Goal: Task Accomplishment & Management: Use online tool/utility

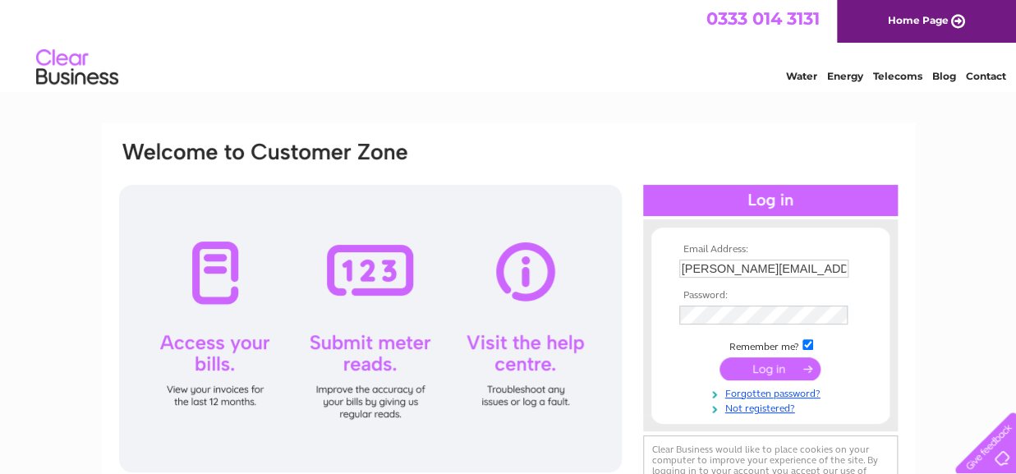
click at [758, 370] on input "submit" at bounding box center [770, 368] width 101 height 23
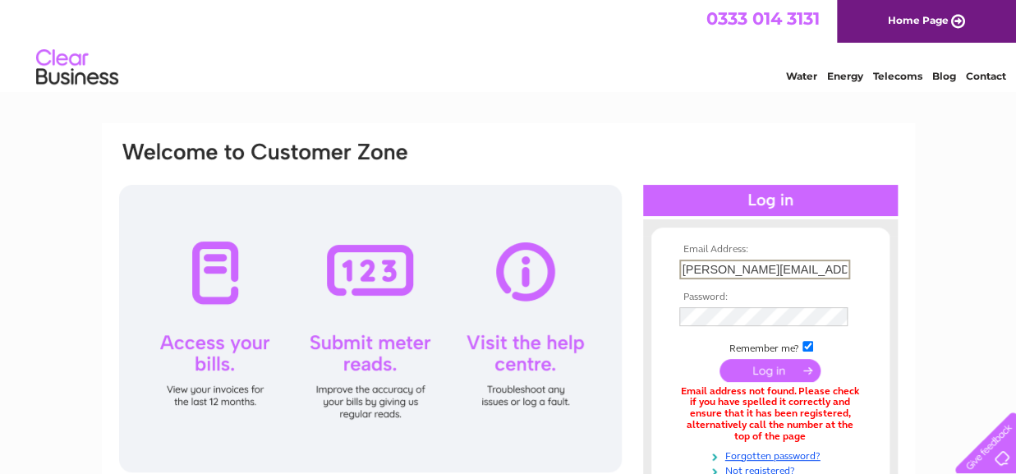
drag, startPoint x: 822, startPoint y: 267, endPoint x: 659, endPoint y: 281, distance: 164.1
click at [679, 279] on input "maggie.verte@gmail.com" at bounding box center [764, 270] width 171 height 20
type input "iselmer@yahoo.co.uk"
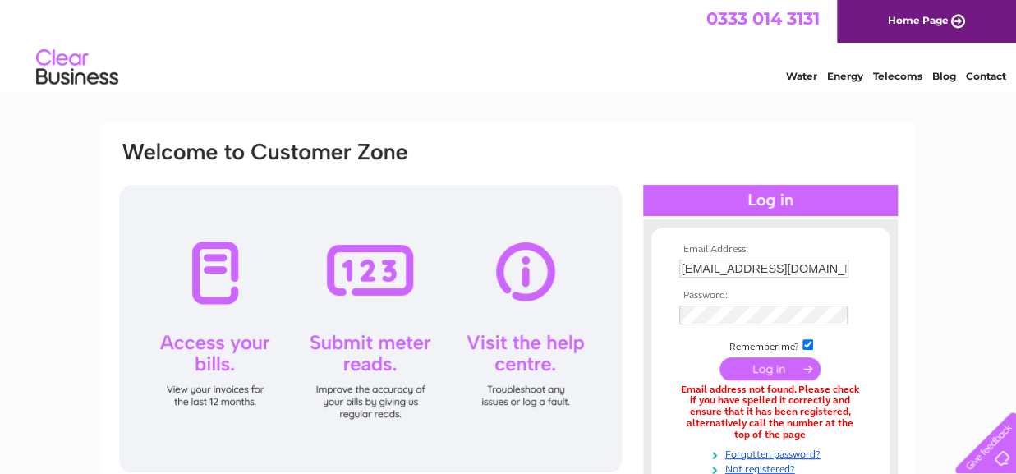
click at [773, 371] on input "submit" at bounding box center [770, 368] width 101 height 23
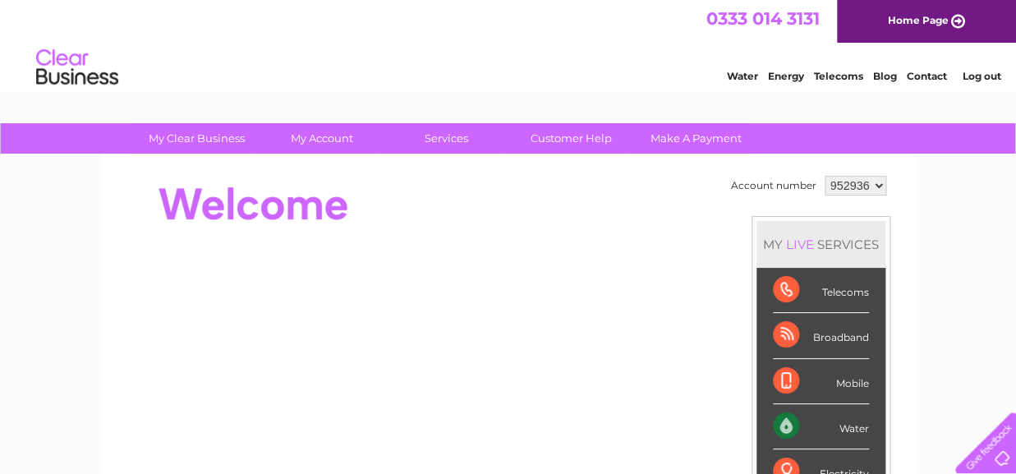
scroll to position [8, 0]
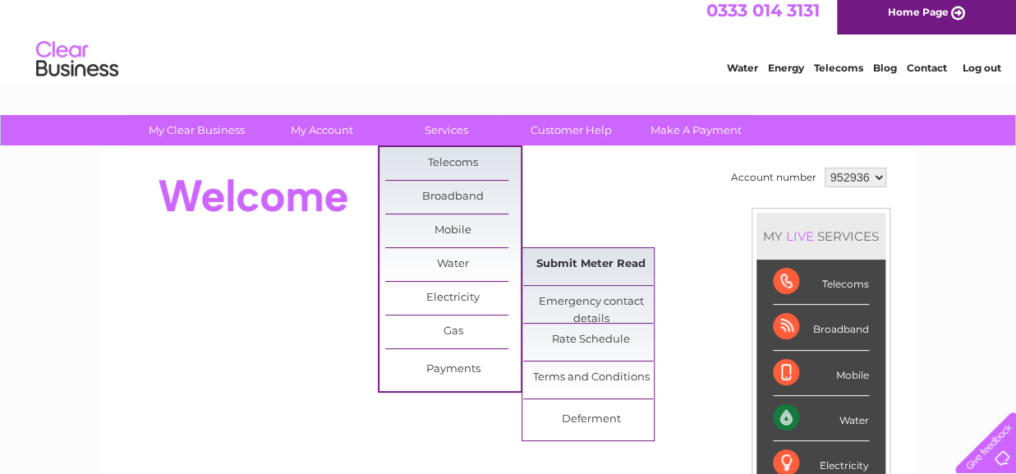
click at [567, 264] on link "Submit Meter Read" at bounding box center [591, 264] width 136 height 33
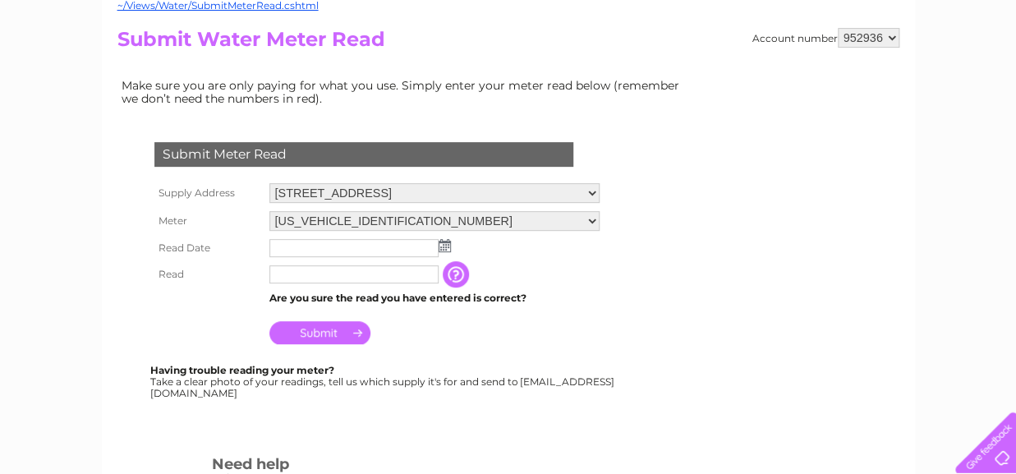
scroll to position [184, 0]
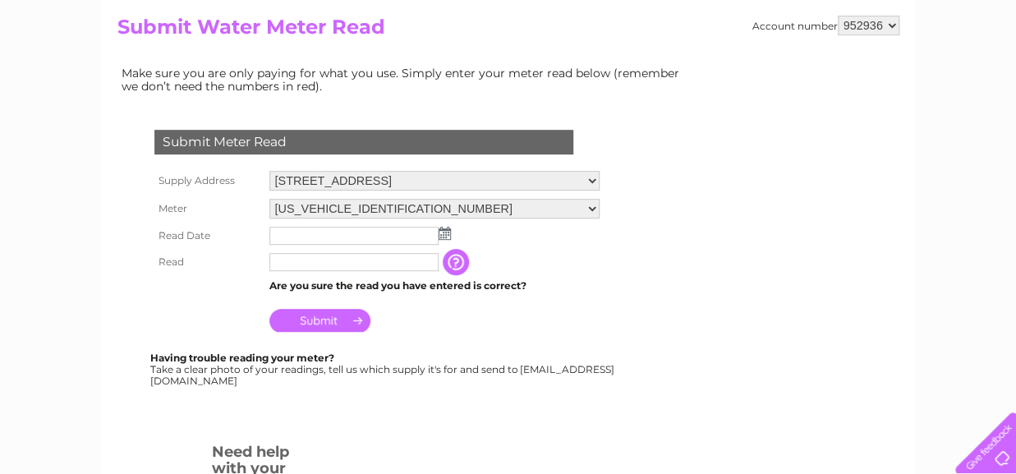
click at [441, 231] on img at bounding box center [445, 233] width 12 height 13
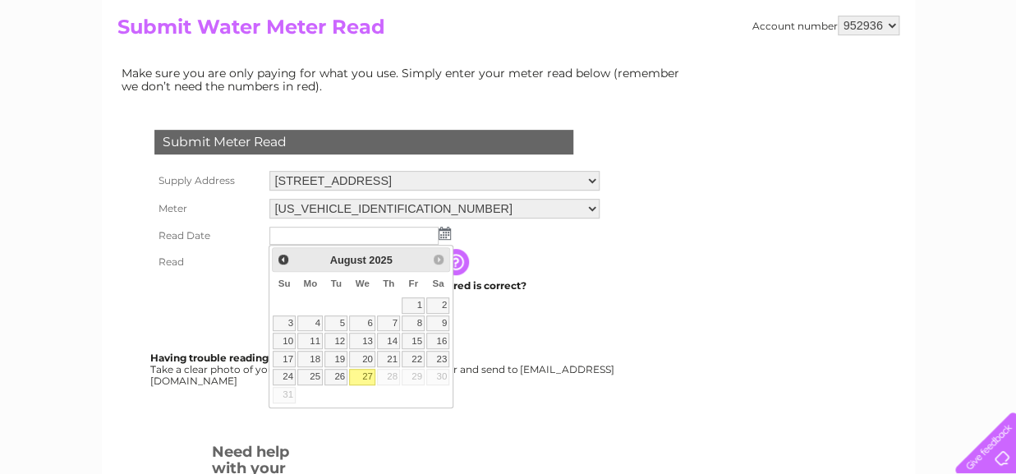
click at [363, 375] on link "27" at bounding box center [362, 377] width 26 height 16
type input "2025/08/27"
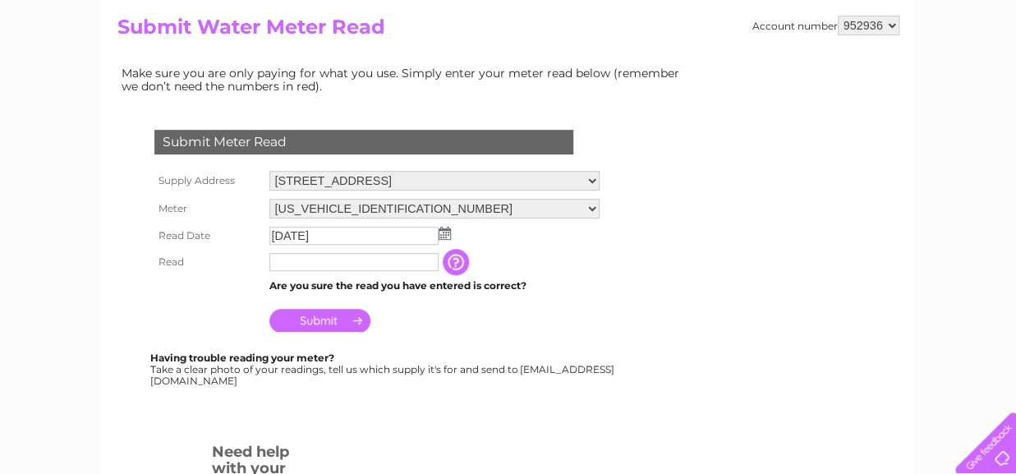
click at [301, 265] on input "text" at bounding box center [353, 262] width 169 height 18
type input "00176"
click at [320, 322] on input "Submit" at bounding box center [319, 321] width 101 height 23
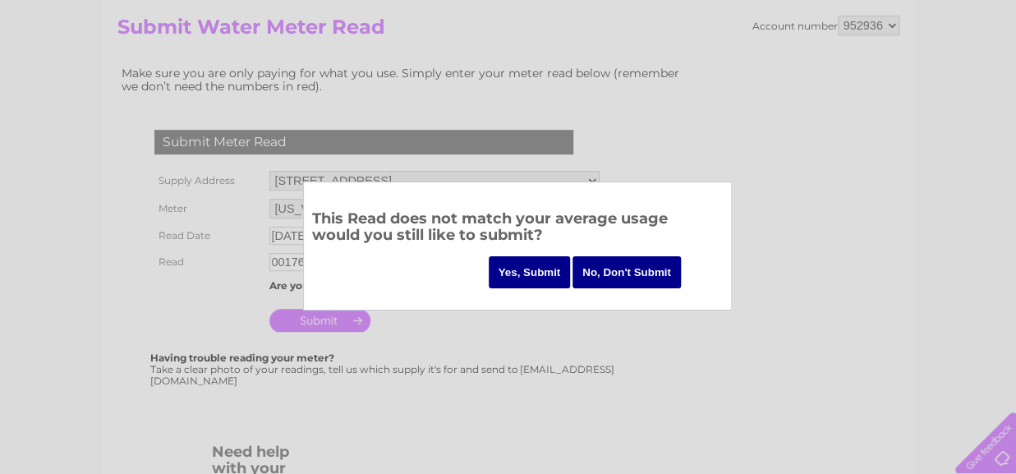
click at [529, 276] on input "Yes, Submit" at bounding box center [530, 272] width 82 height 32
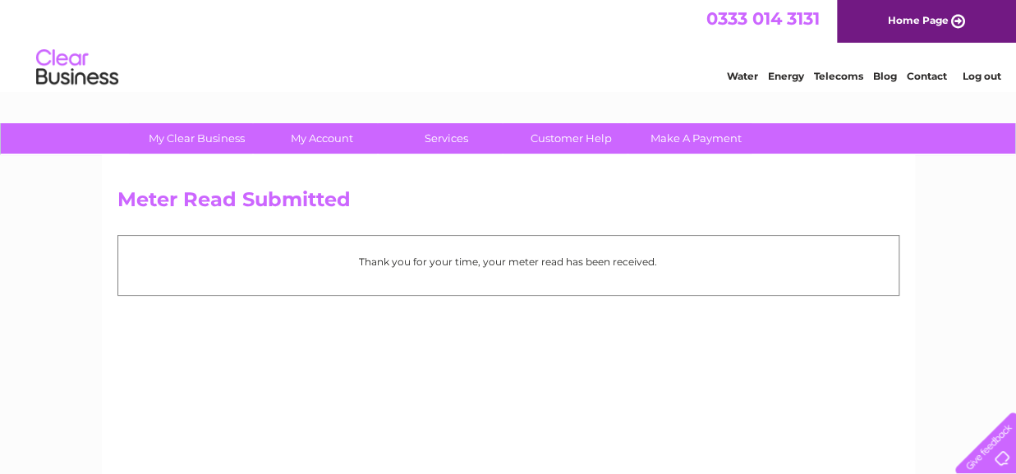
click at [977, 73] on link "Log out" at bounding box center [981, 76] width 39 height 12
